Goal: Transaction & Acquisition: Obtain resource

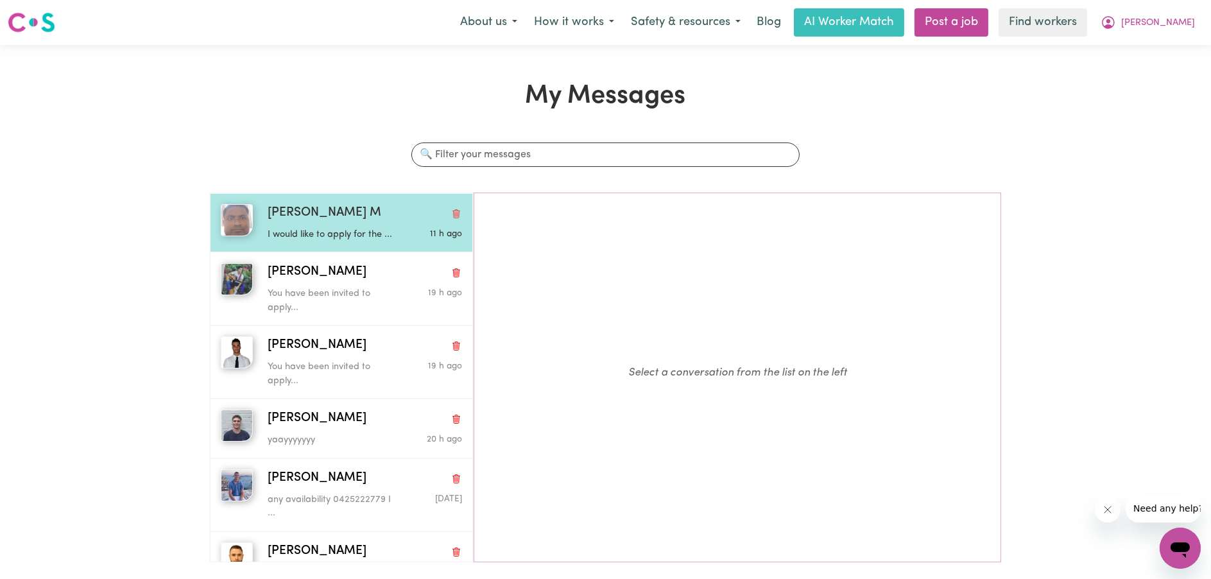
click at [329, 212] on span "Mohammad Shipon M" at bounding box center [325, 213] width 114 height 19
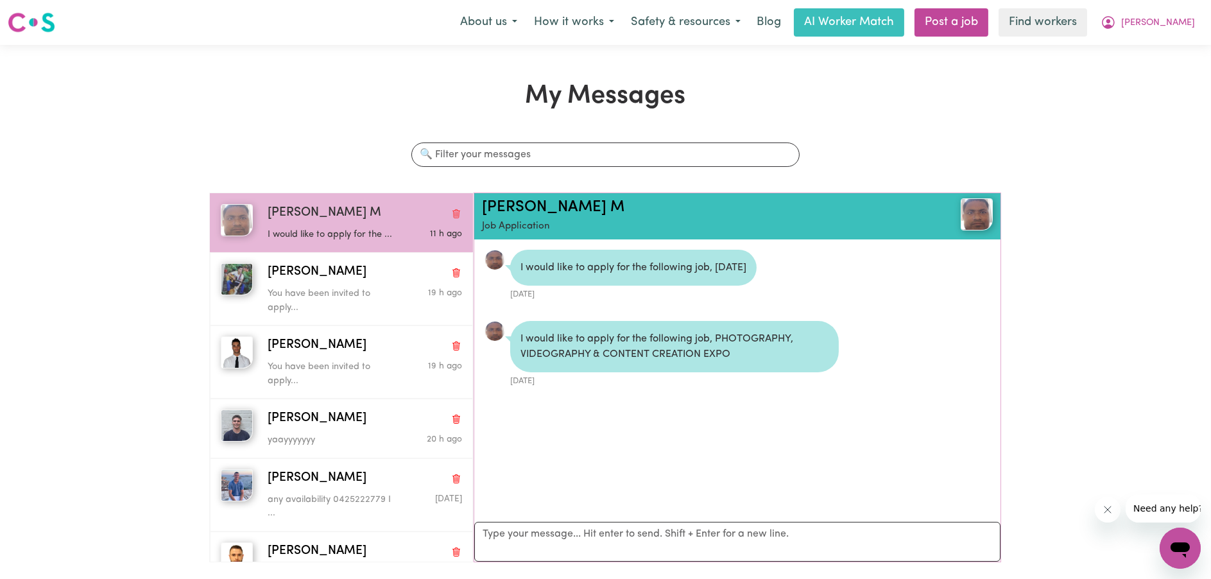
scroll to position [7, 0]
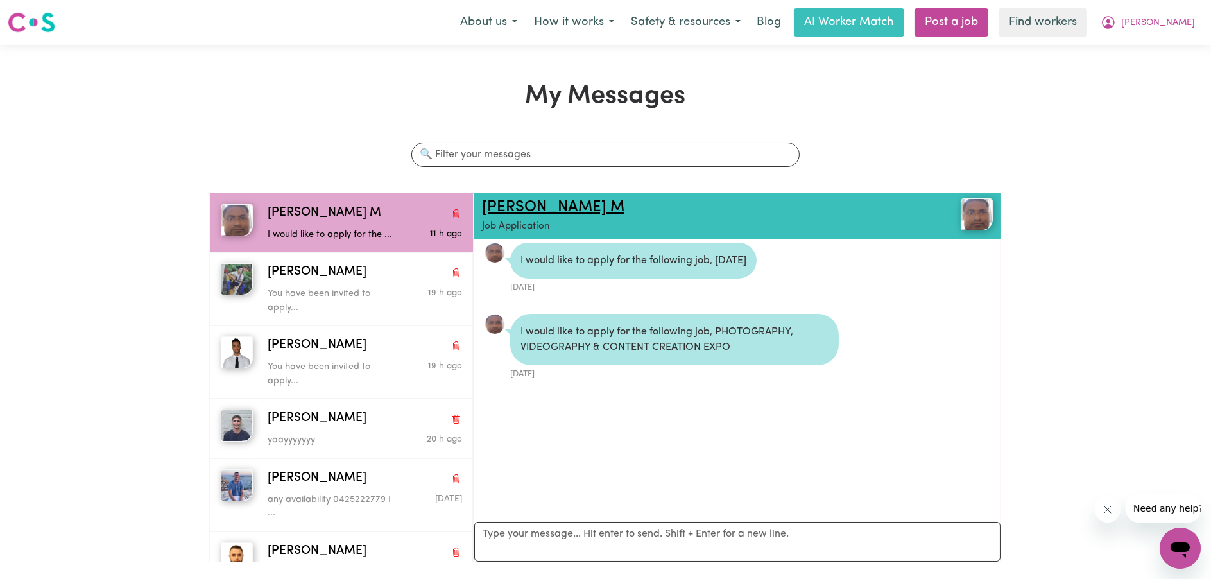
click at [587, 214] on link "Mohammad Shipon M" at bounding box center [553, 207] width 142 height 15
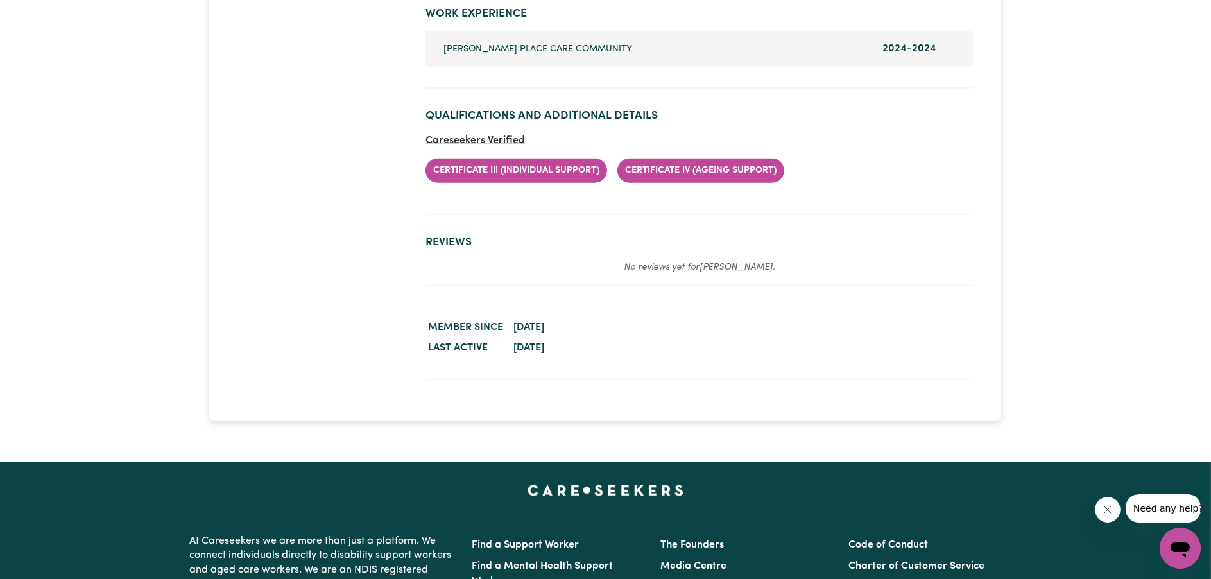
scroll to position [2054, 0]
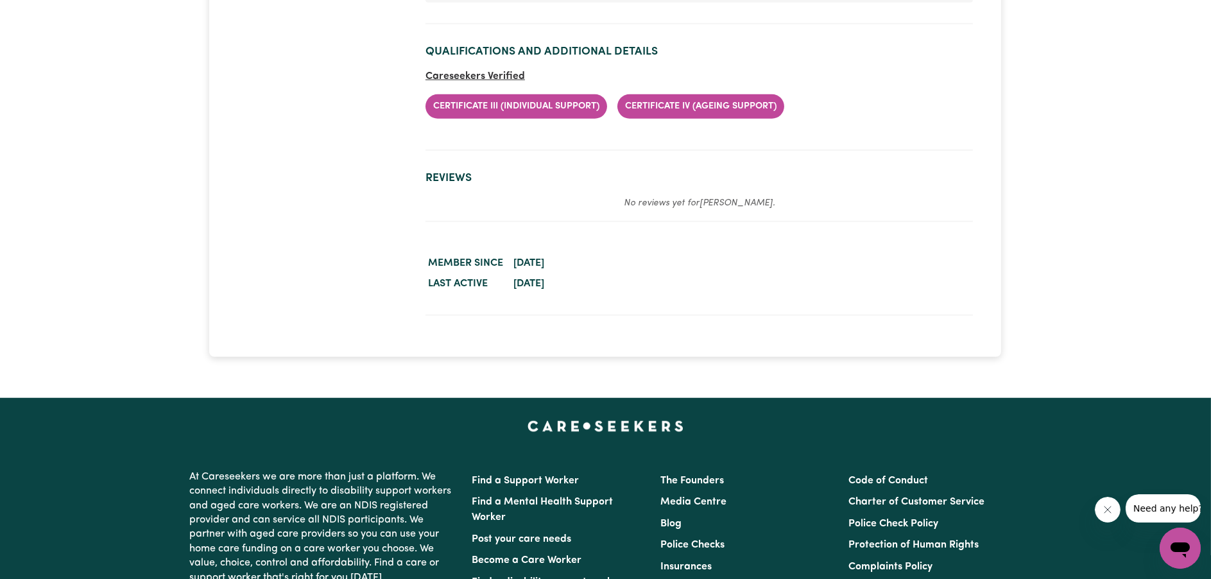
click at [562, 103] on li "Certificate III (Individual Support)" at bounding box center [517, 106] width 182 height 24
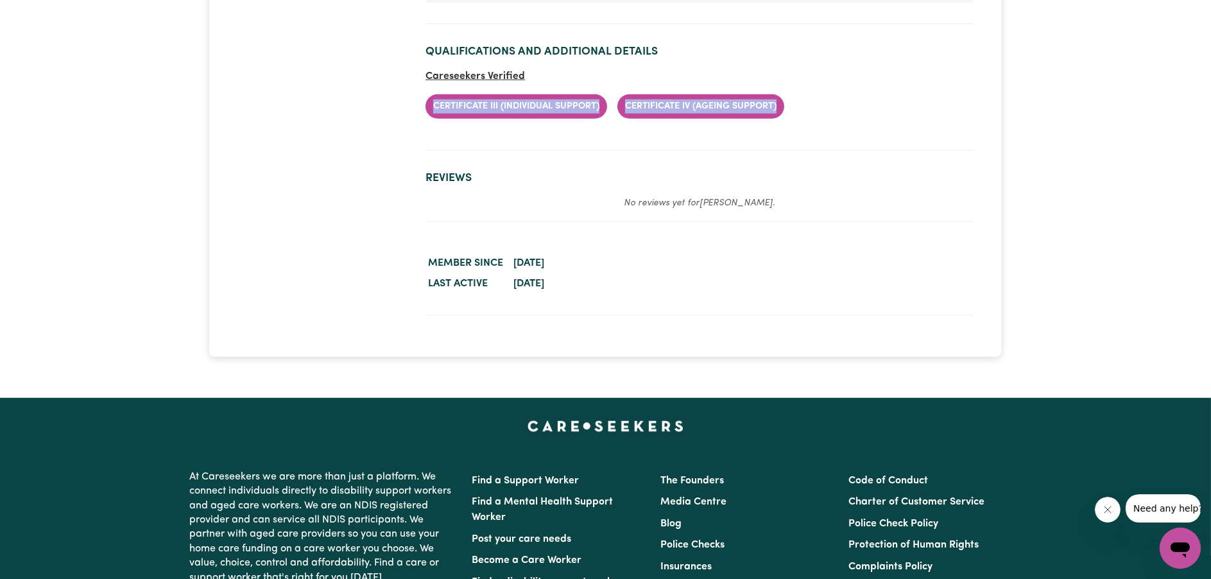
click at [562, 103] on li "Certificate III (Individual Support)" at bounding box center [517, 106] width 182 height 24
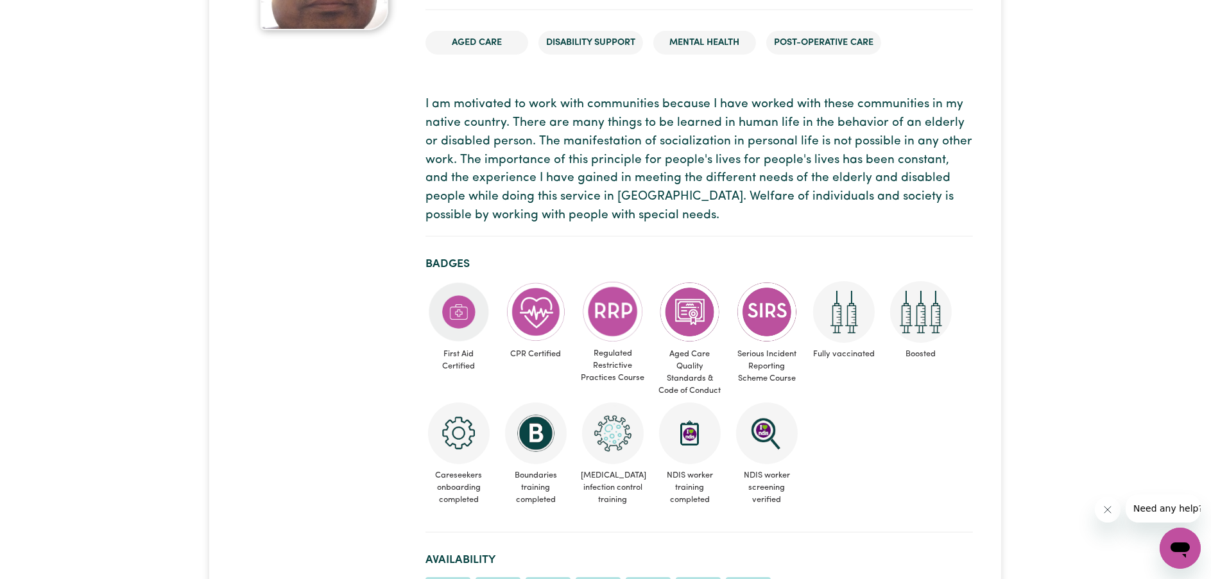
scroll to position [0, 0]
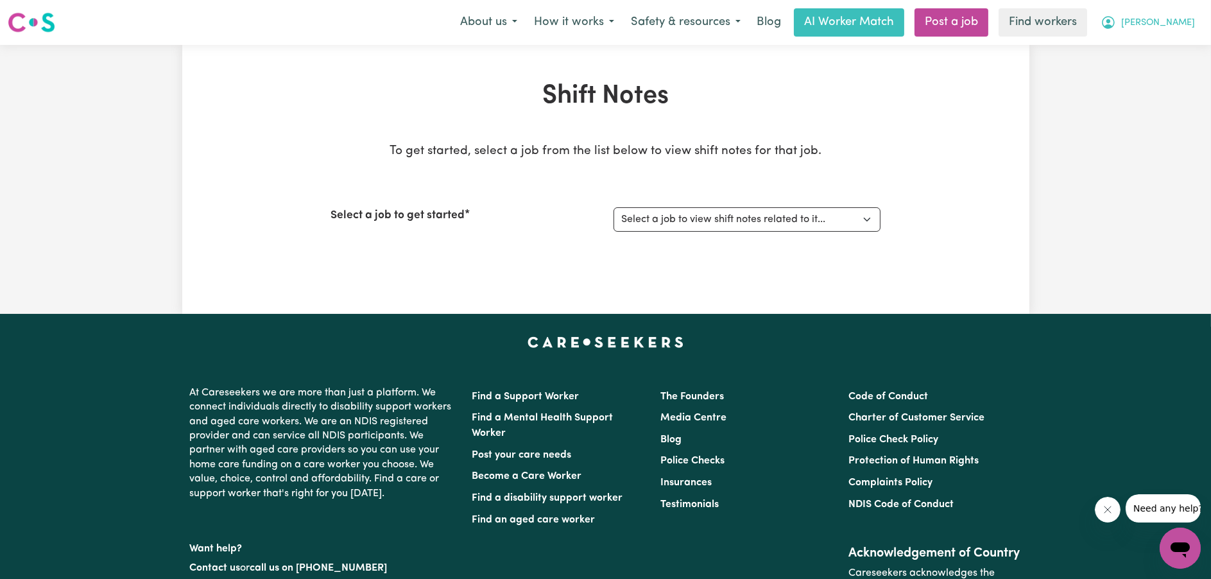
click at [1185, 28] on span "[PERSON_NAME]" at bounding box center [1158, 23] width 74 height 14
click at [1175, 51] on link "My Dashboard" at bounding box center [1151, 50] width 101 height 24
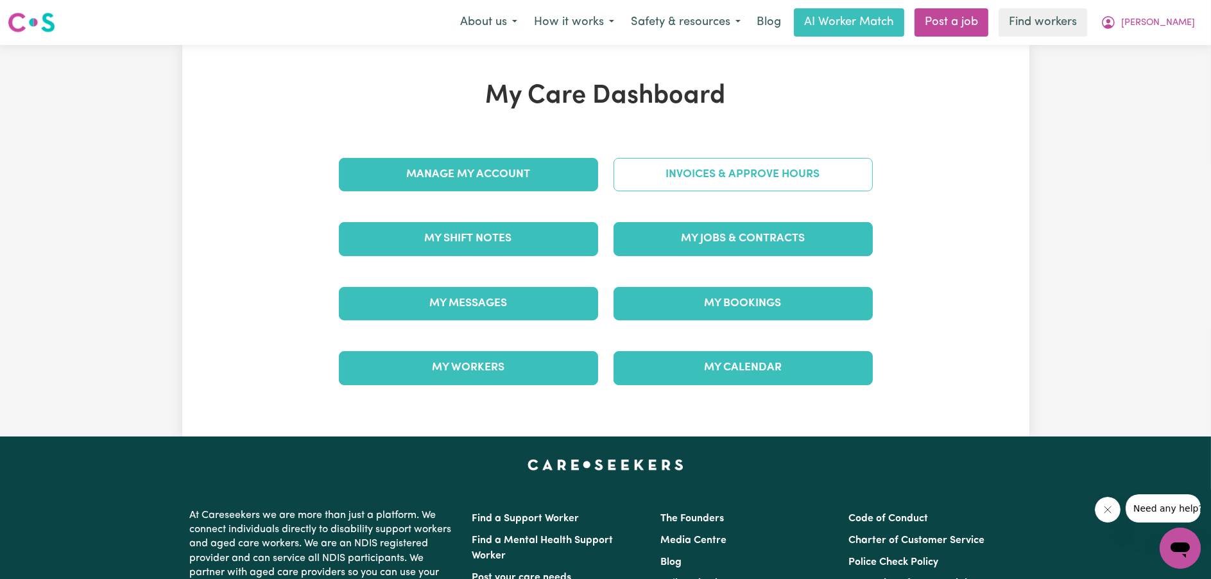
click at [764, 178] on link "Invoices & Approve Hours" at bounding box center [743, 174] width 259 height 33
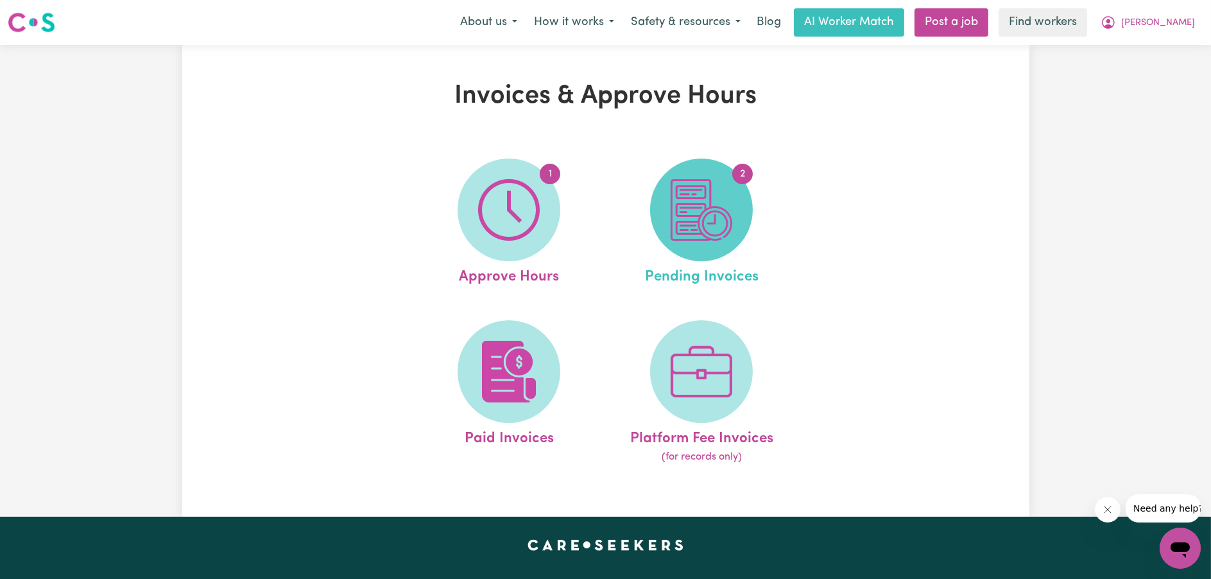
click at [735, 203] on span "2" at bounding box center [701, 210] width 103 height 103
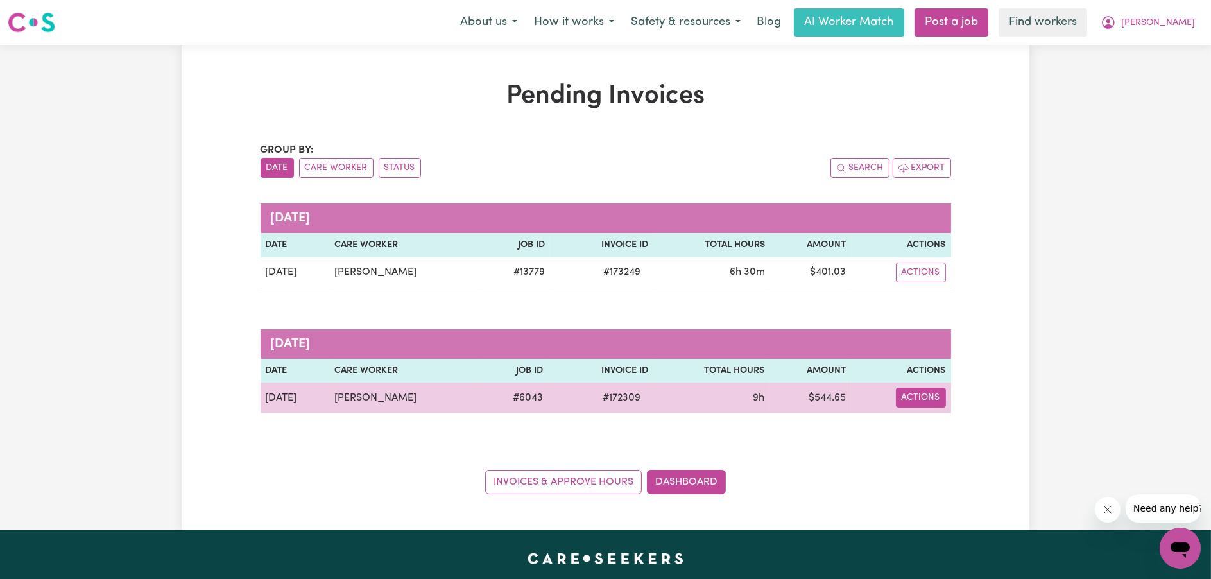
click at [940, 401] on button "Actions" at bounding box center [921, 398] width 50 height 20
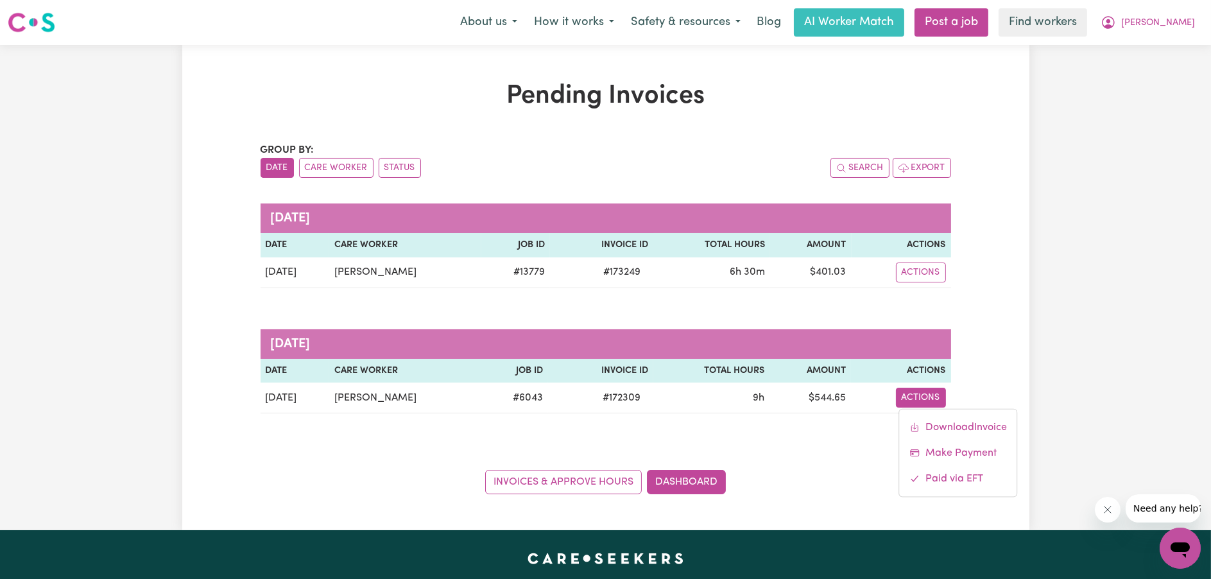
click at [997, 263] on div "Pending Invoices Group by: Date Care Worker Status Search Export September 2025…" at bounding box center [605, 287] width 847 height 413
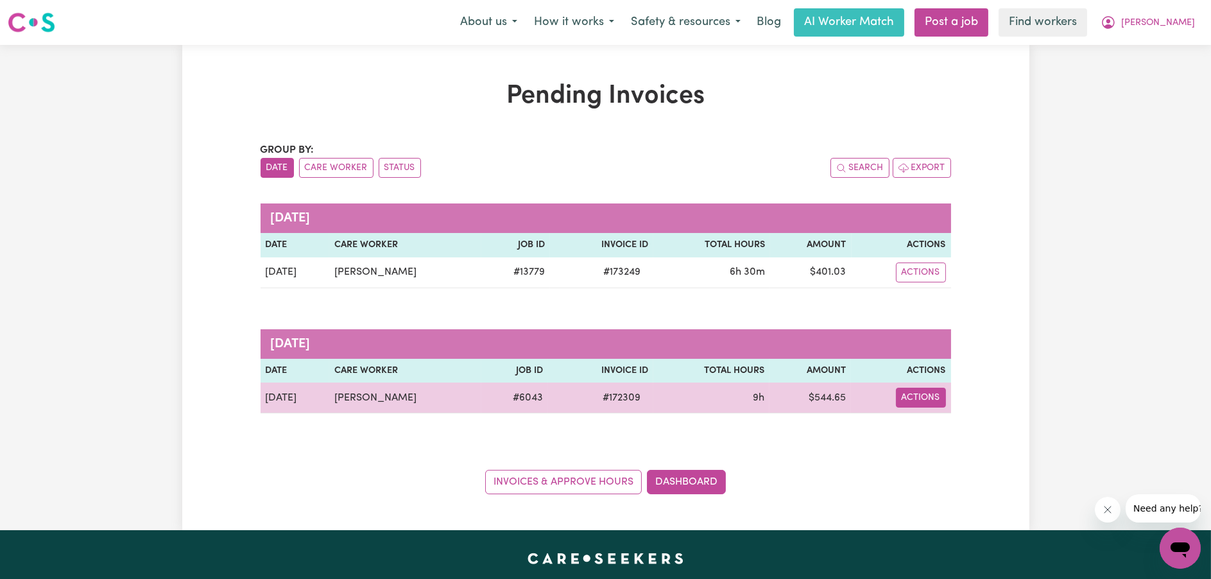
click at [915, 405] on button "Actions" at bounding box center [921, 398] width 50 height 20
click at [927, 422] on link "Download Invoice" at bounding box center [958, 428] width 117 height 26
